Goal: Task Accomplishment & Management: Manage account settings

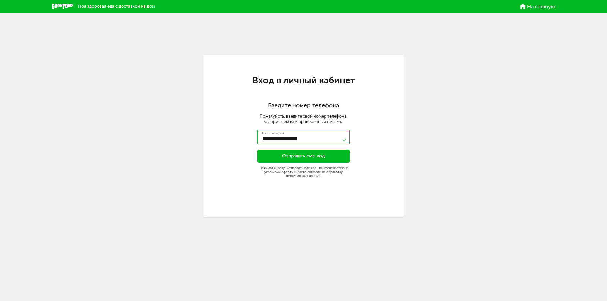
type input "**********"
click at [320, 155] on button "Отправить смс-код" at bounding box center [303, 156] width 92 height 13
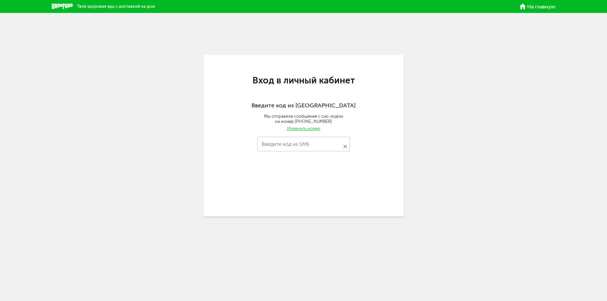
type input "****"
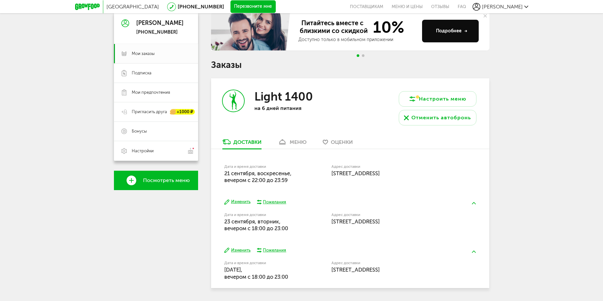
scroll to position [84, 0]
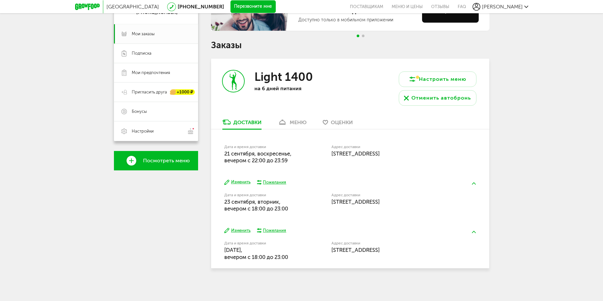
click at [304, 126] on link "меню" at bounding box center [291, 124] width 35 height 10
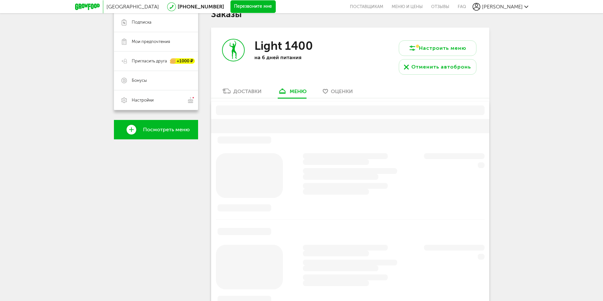
scroll to position [127, 0]
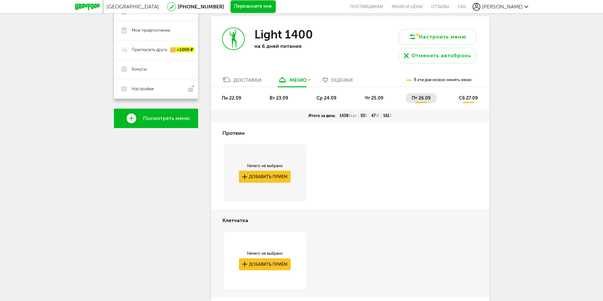
click at [464, 98] on span "сб 27.09" at bounding box center [468, 97] width 19 height 5
drag, startPoint x: 476, startPoint y: 100, endPoint x: 437, endPoint y: 102, distance: 39.2
click at [440, 102] on ul "пн 22.09 вт 23.09 ср 24.09 чт 25.09 пт 26.09 сб 27.09" at bounding box center [350, 101] width 268 height 16
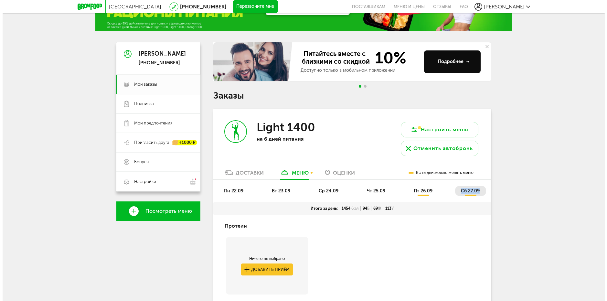
scroll to position [30, 0]
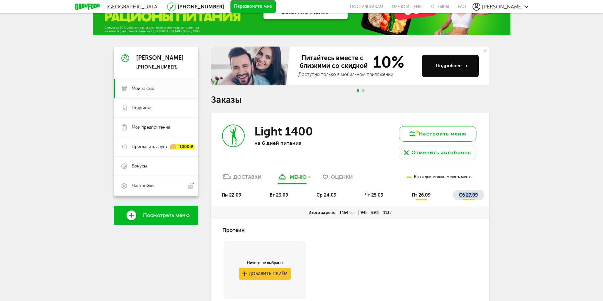
click at [438, 132] on button "Настроить меню" at bounding box center [437, 134] width 78 height 16
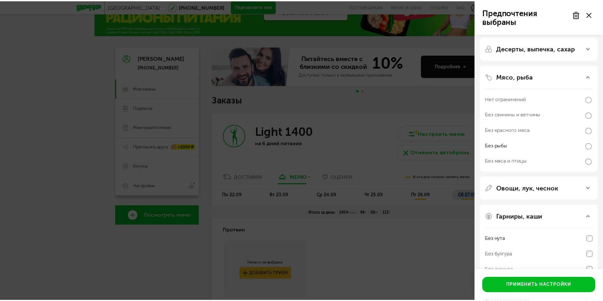
scroll to position [79, 0]
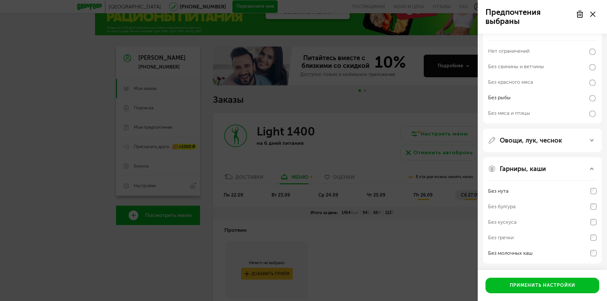
click at [174, 253] on div "Предпочтения выбраны Аллергены Десерты, выпечка, сахар Мясо, рыба Нет ограничен…" at bounding box center [303, 150] width 607 height 301
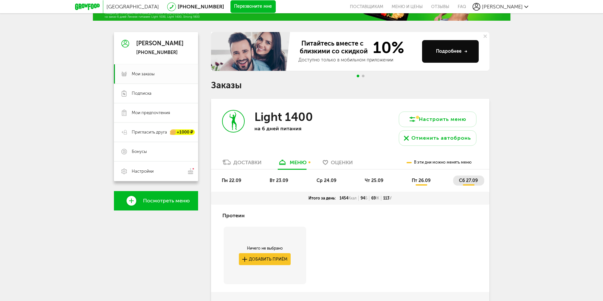
scroll to position [0, 0]
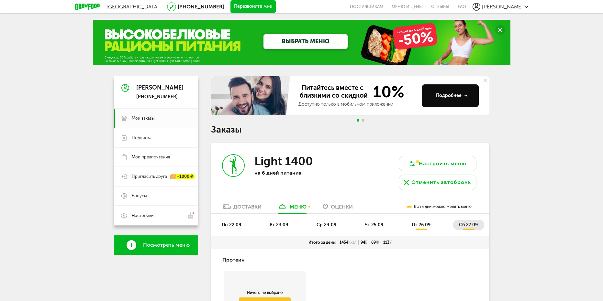
click at [235, 223] on span "пн 22.09" at bounding box center [231, 224] width 19 height 5
